Goal: Task Accomplishment & Management: Use online tool/utility

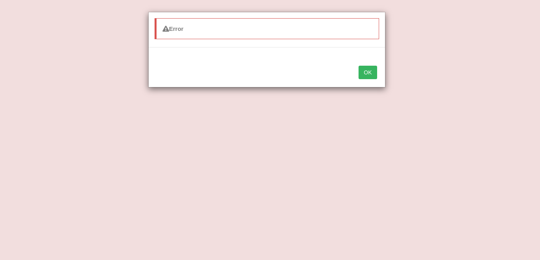
scroll to position [107, 0]
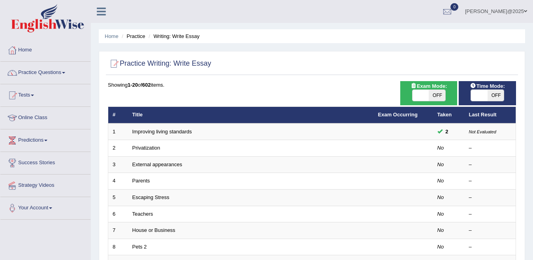
click at [415, 93] on span at bounding box center [421, 95] width 16 height 11
checkbox input "true"
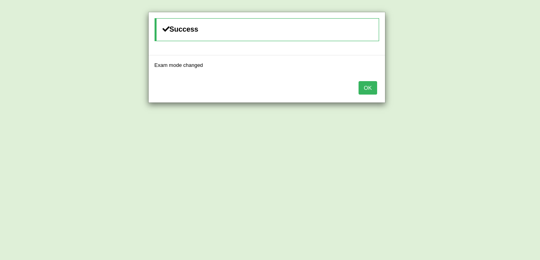
click at [363, 93] on button "OK" at bounding box center [368, 87] width 18 height 13
